Goal: Task Accomplishment & Management: Manage account settings

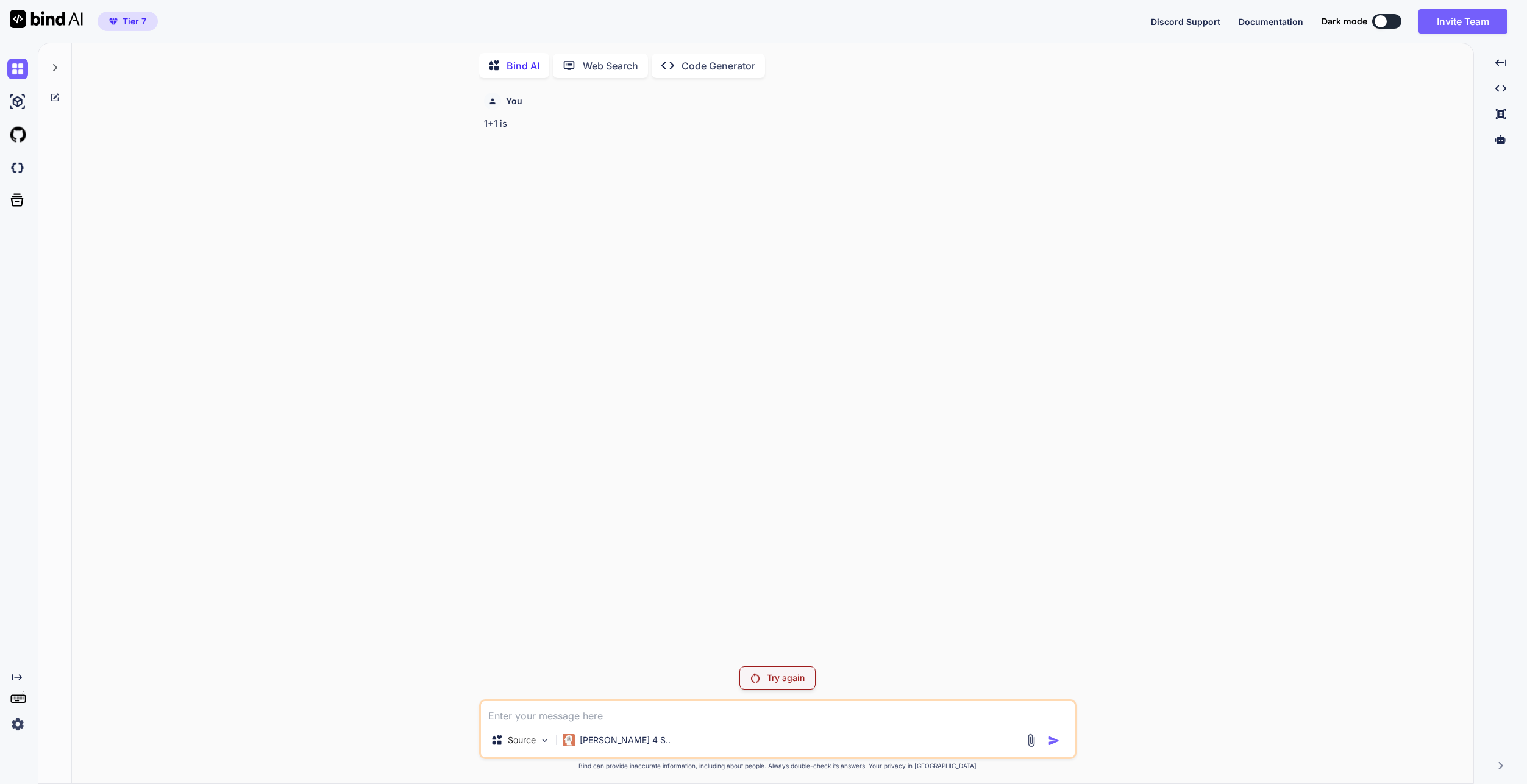
scroll to position [5, 0]
click at [451, 402] on div "You 1+1 is Try again Source [PERSON_NAME] 4 S.. Created with Bind Always check …" at bounding box center [778, 433] width 1392 height 697
click at [930, 417] on div "You 1+1 is" at bounding box center [780, 370] width 595 height 568
click at [930, 415] on div "You 1+1 is" at bounding box center [780, 370] width 595 height 568
click at [1053, 745] on img "button" at bounding box center [1053, 740] width 12 height 12
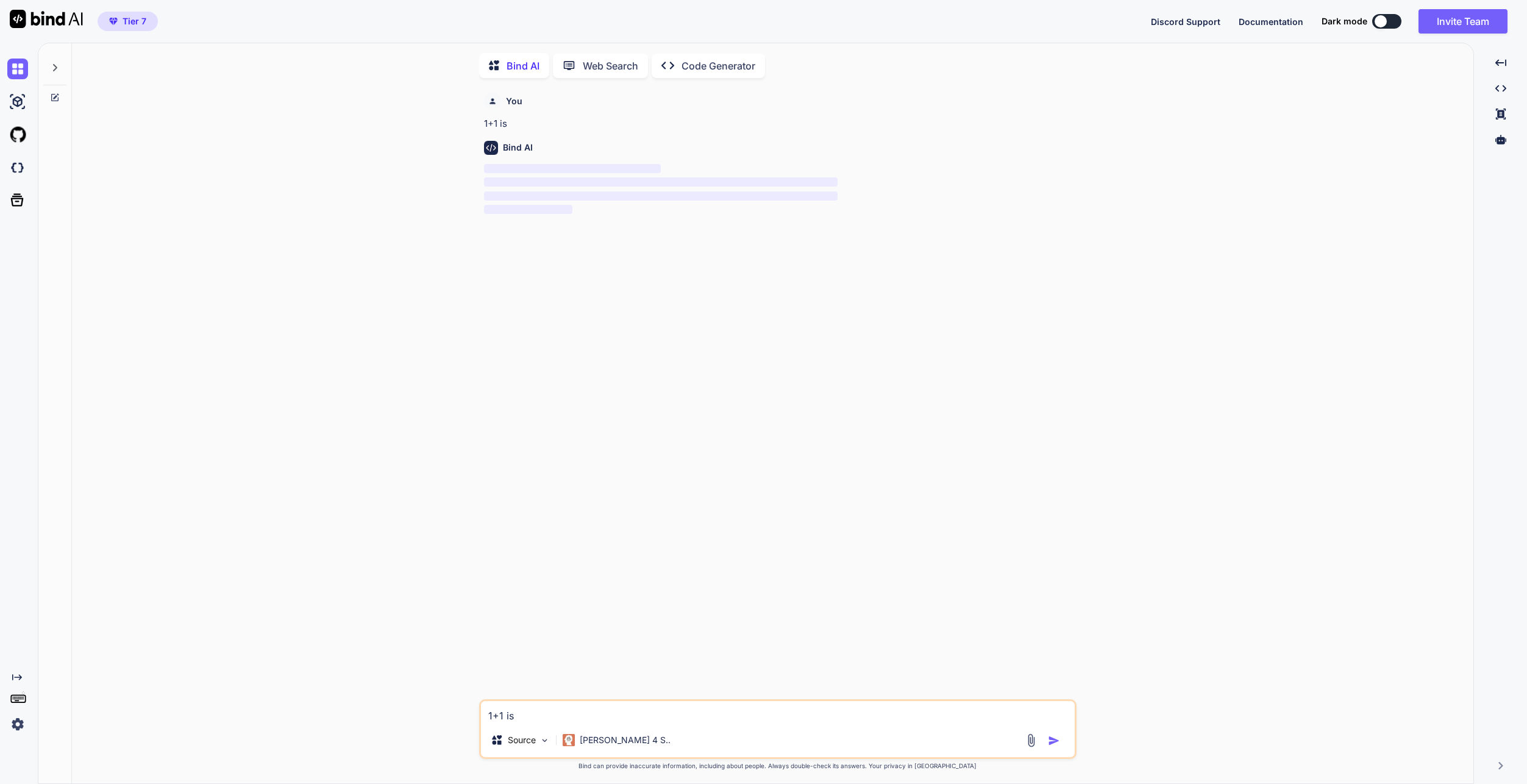
scroll to position [5, 0]
click at [17, 721] on img at bounding box center [18, 724] width 21 height 21
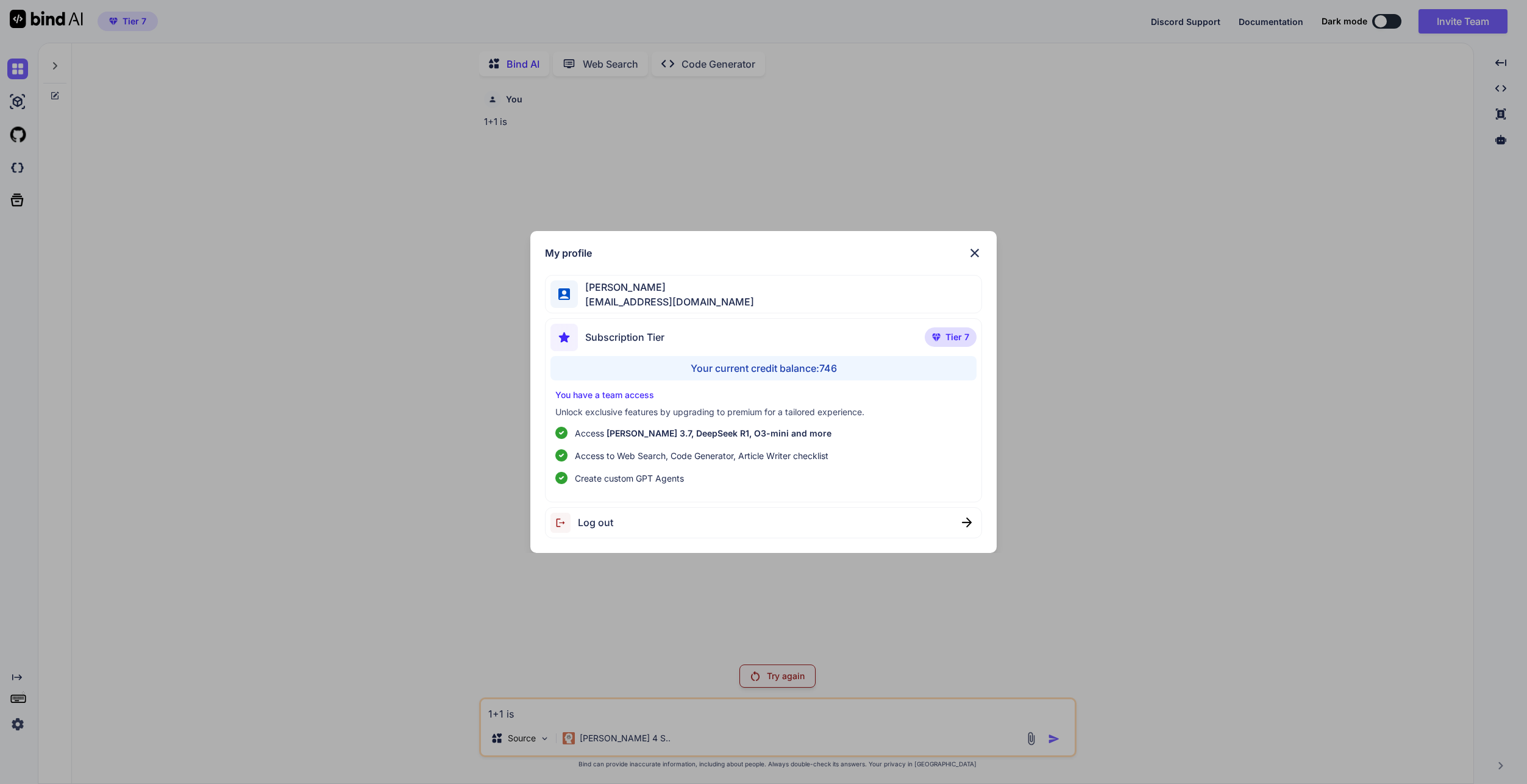
click at [608, 530] on div "Log out" at bounding box center [582, 522] width 63 height 20
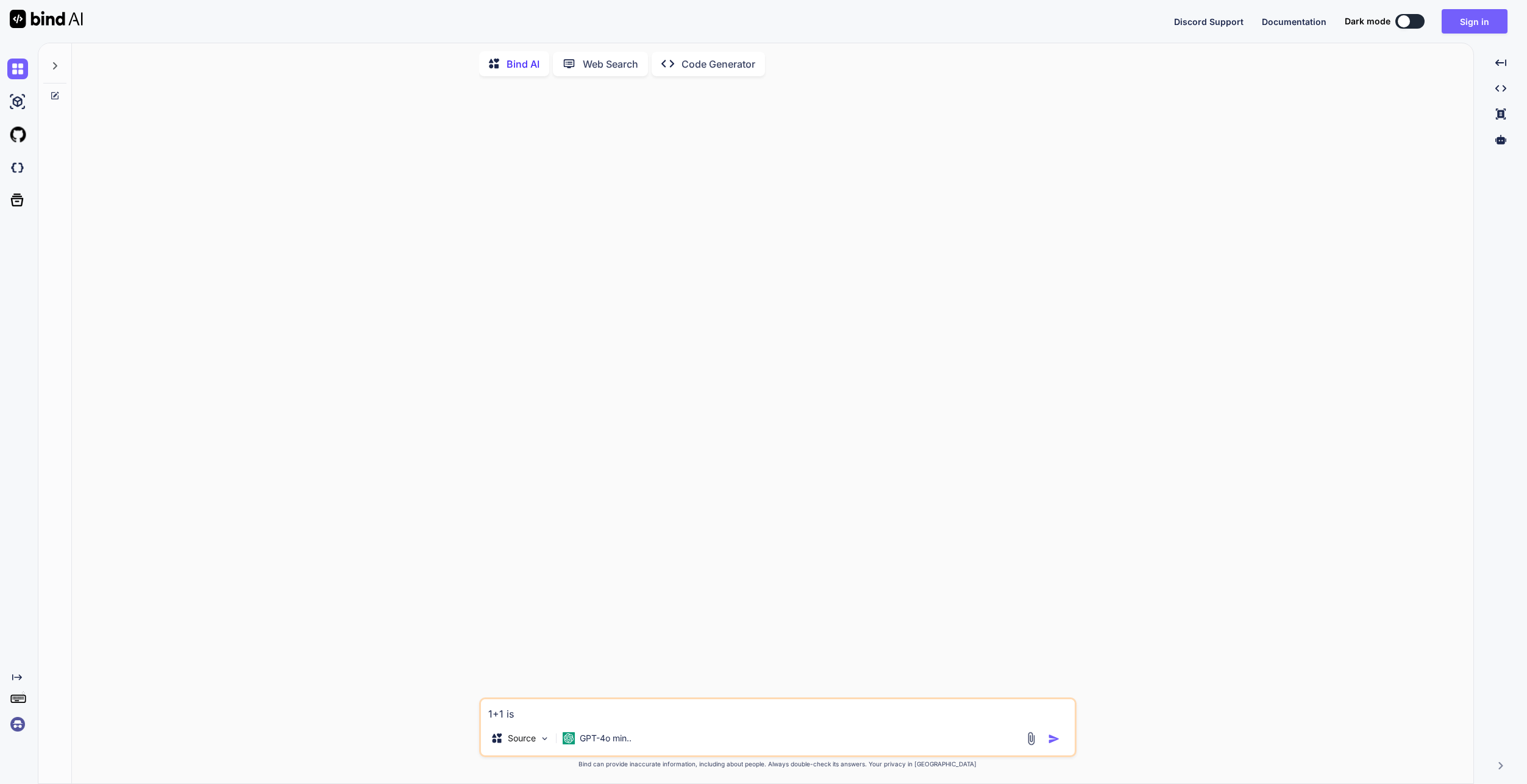
type textarea "x"
click at [416, 644] on div "1+1 is Source GPT-4o min.. Created with Bind Always check its answers. Privacy …" at bounding box center [778, 433] width 1392 height 697
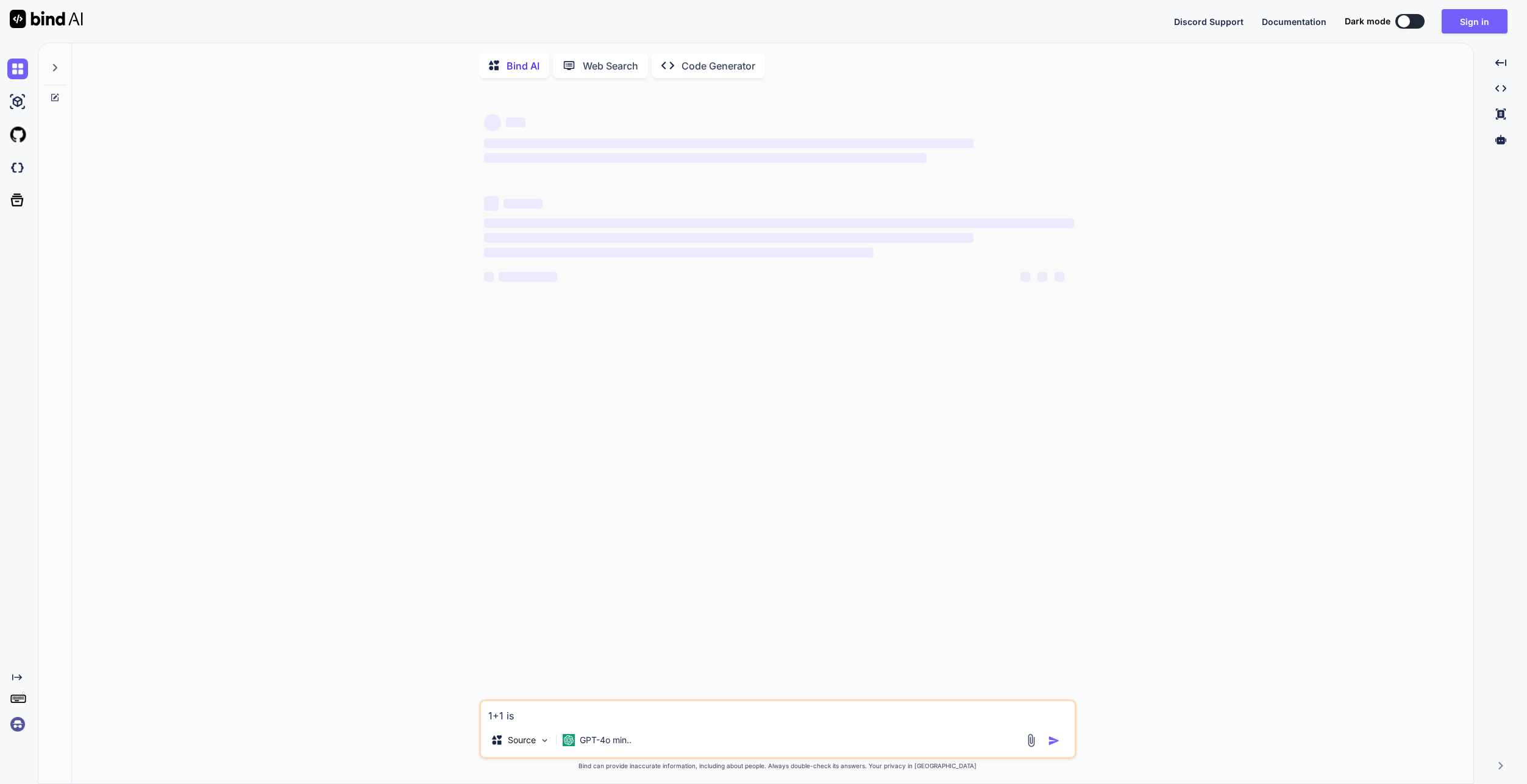
type textarea "x"
